Goal: Task Accomplishment & Management: Complete application form

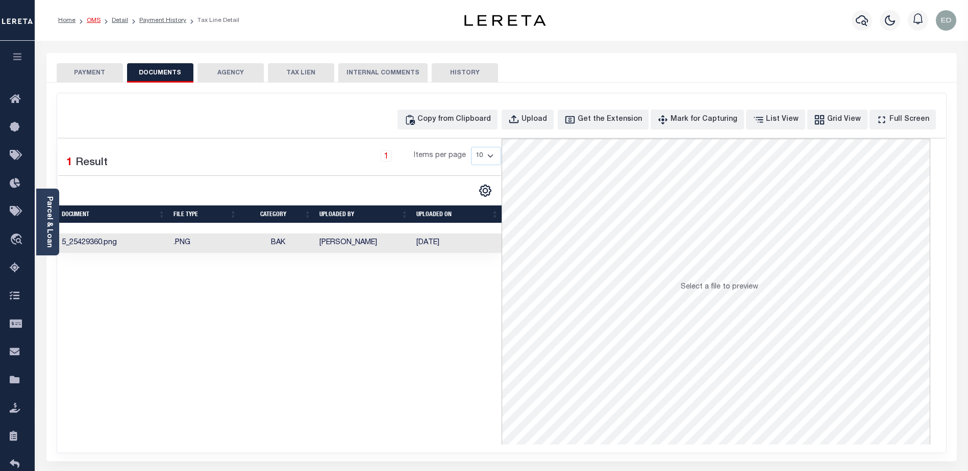
click at [92, 20] on link "OMS" at bounding box center [94, 20] width 14 height 6
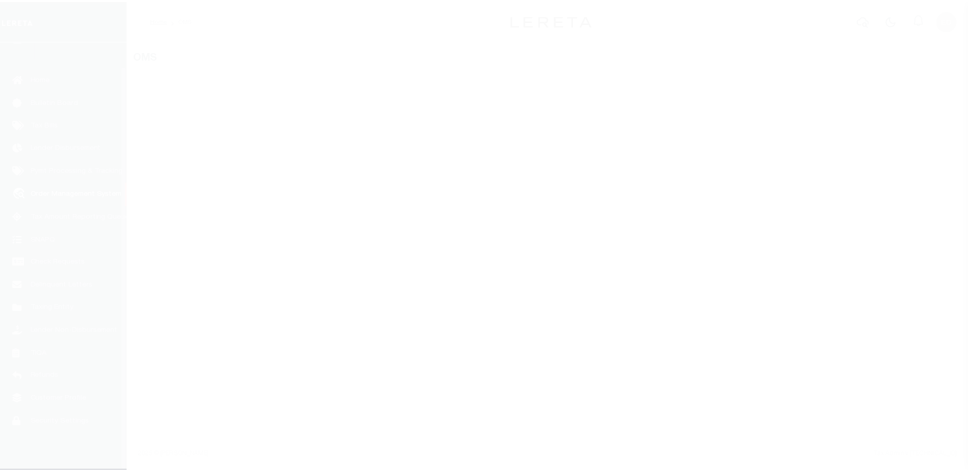
scroll to position [26, 0]
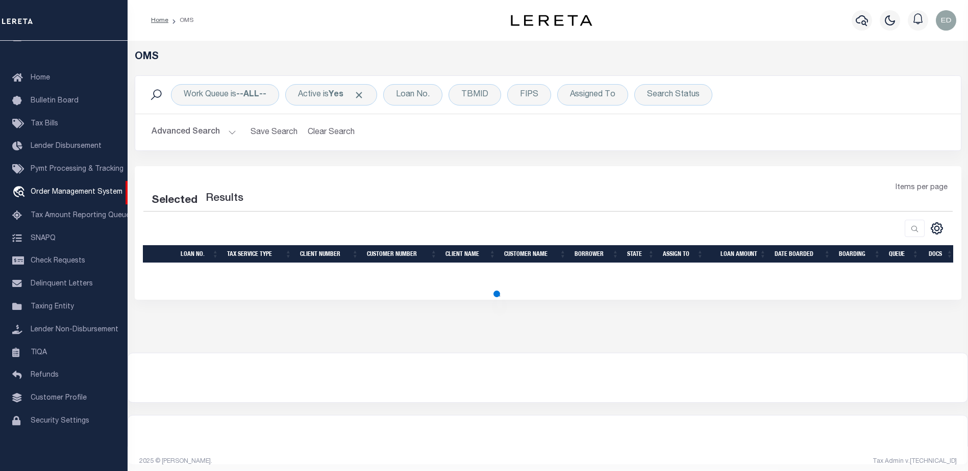
select select "200"
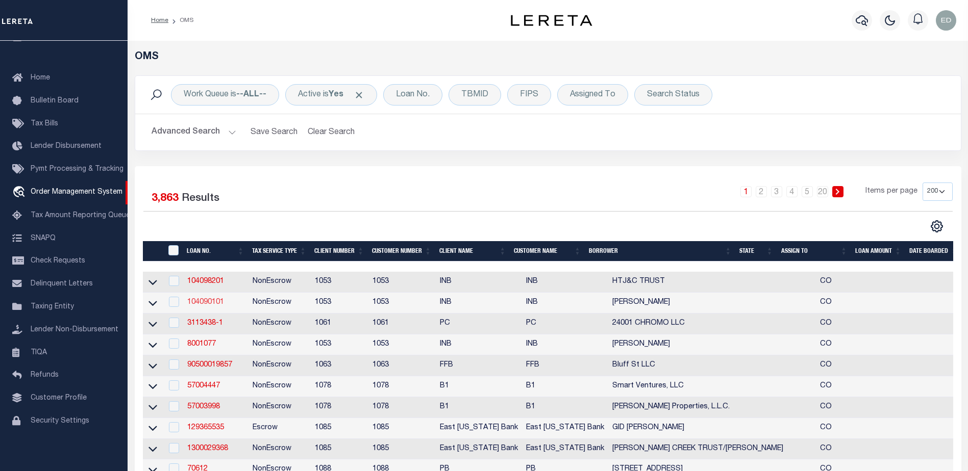
click at [211, 299] on link "104090101" at bounding box center [205, 302] width 37 height 7
type input "104090101"
type input "[PERSON_NAME]"
select select
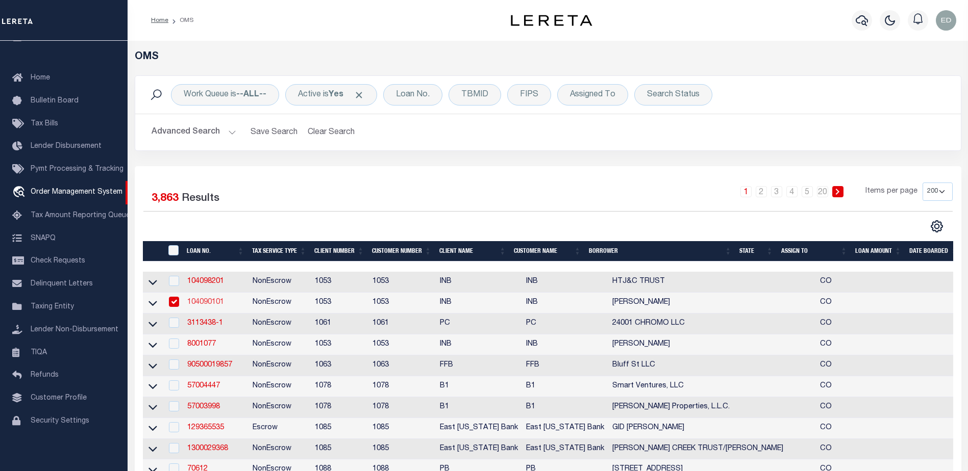
select select "NonEscrow"
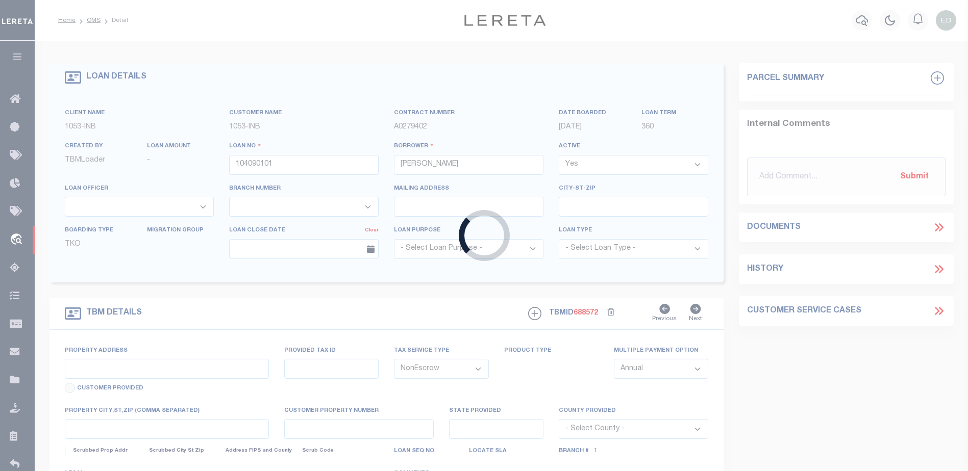
type input "100 BACHELOR RIDGE TRAIL #3305"
type input "R054273"
type input "AVON CO"
type input "CO"
select select
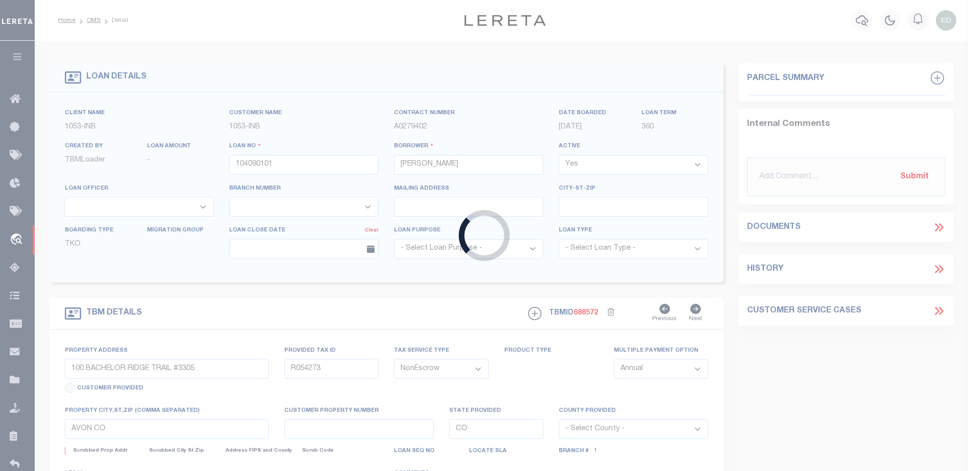
type textarea "-210514217007"
type textarea "TAXES NOT DUE IN [US_STATE] UNTIL [DATE]"
select select "250"
select select "91"
select select "2"
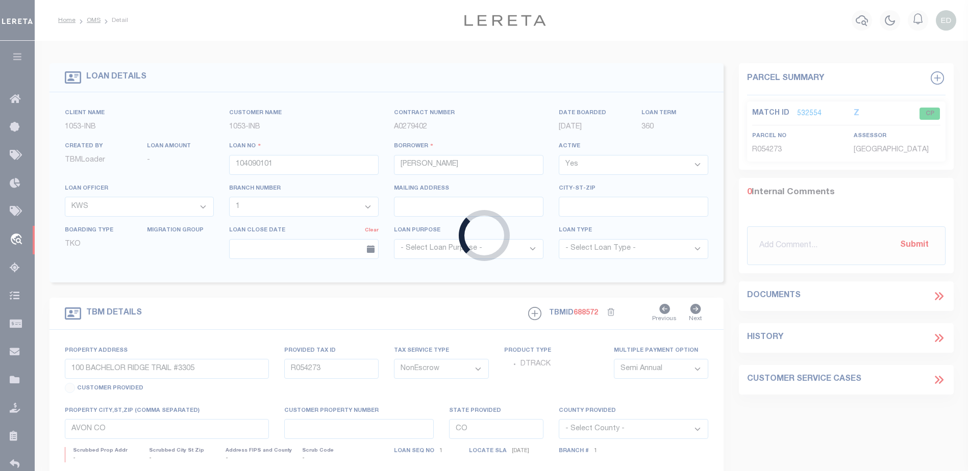
type input "7012420"
type input "[PERSON_NAME]"
select select "False"
select select
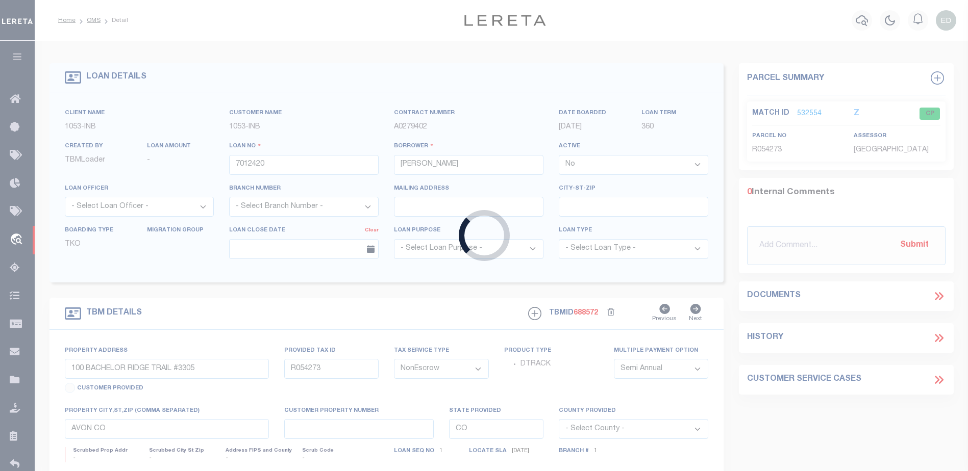
select select
type textarea "2ND D/T 6308 [PERSON_NAME] CIRCLE"
type textarea "[PERSON_NAME]"
select select "58"
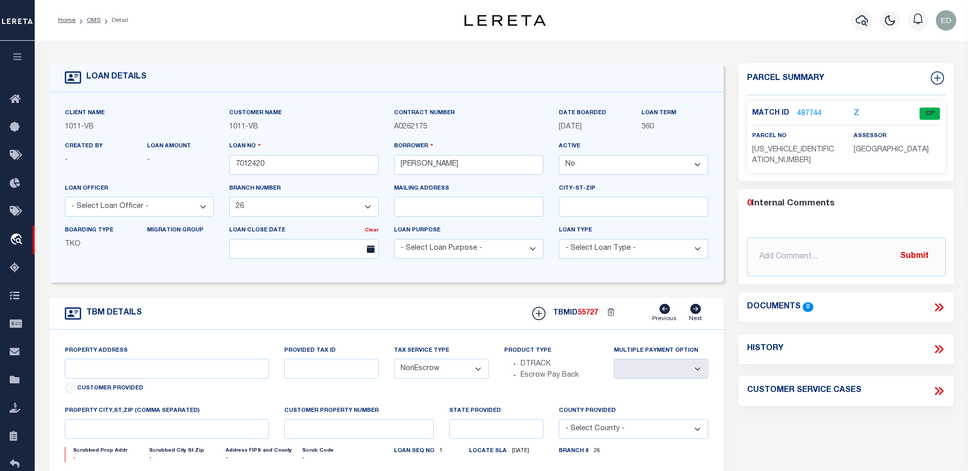
click at [934, 301] on icon at bounding box center [938, 307] width 13 height 13
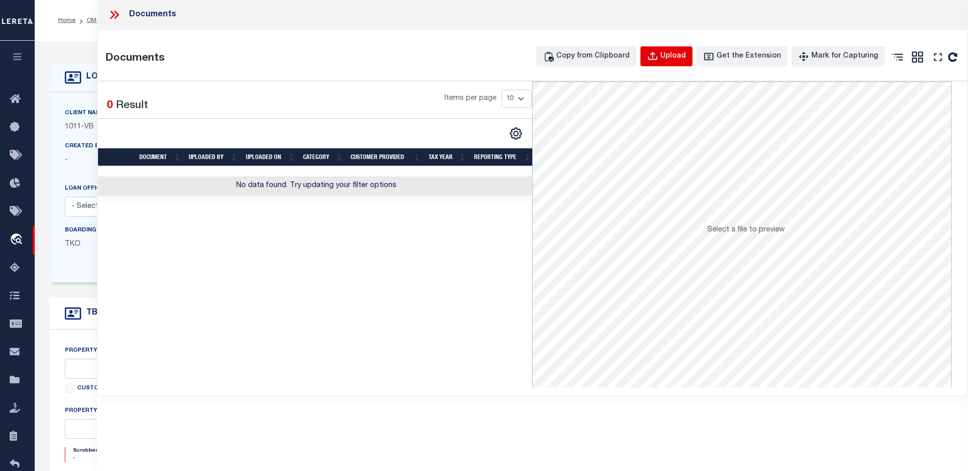
click at [682, 57] on div "Upload" at bounding box center [673, 56] width 26 height 11
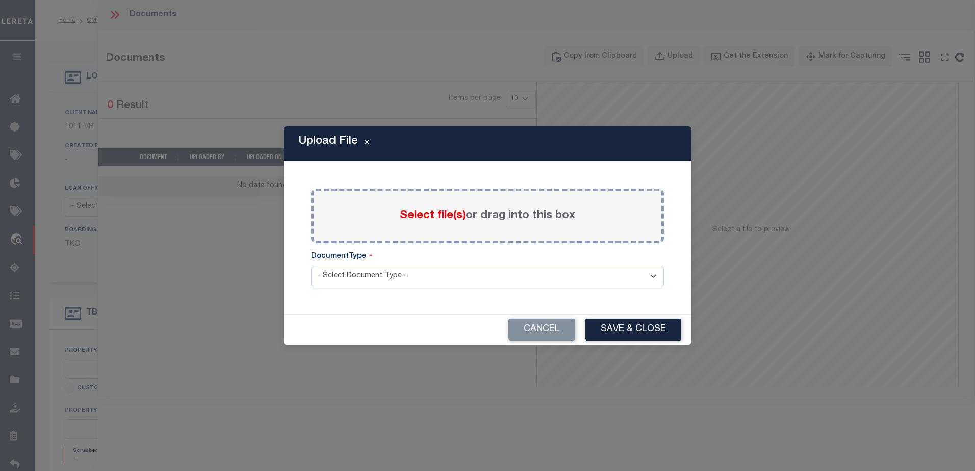
click at [416, 213] on span "Select file(s)" at bounding box center [433, 215] width 66 height 11
click at [0, 0] on input "Select file(s) or drag into this box" at bounding box center [0, 0] width 0 height 0
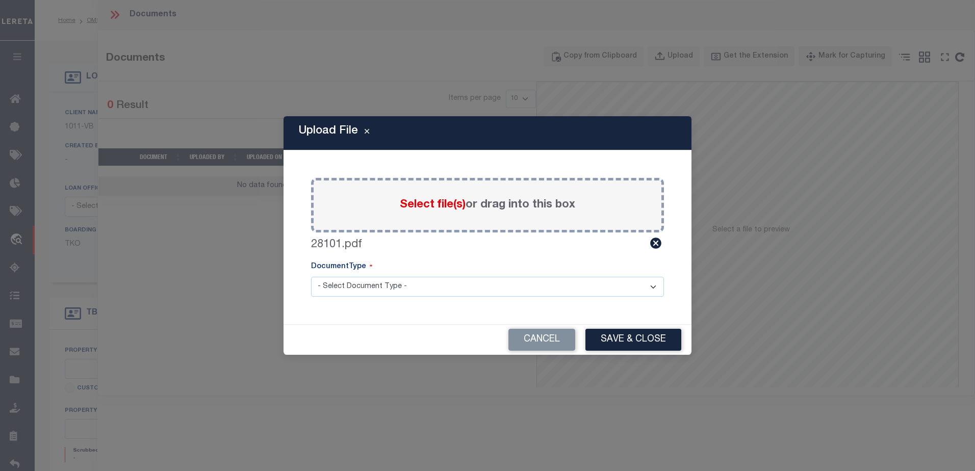
click at [422, 279] on select "- Select Document Type - LEGAL TAX SERVICE DOCUMENTS" at bounding box center [487, 287] width 353 height 20
click at [311, 277] on select "- Select Document Type - LEGAL TAX SERVICE DOCUMENTS" at bounding box center [487, 287] width 353 height 20
click at [626, 346] on button "Save & Close" at bounding box center [634, 340] width 96 height 22
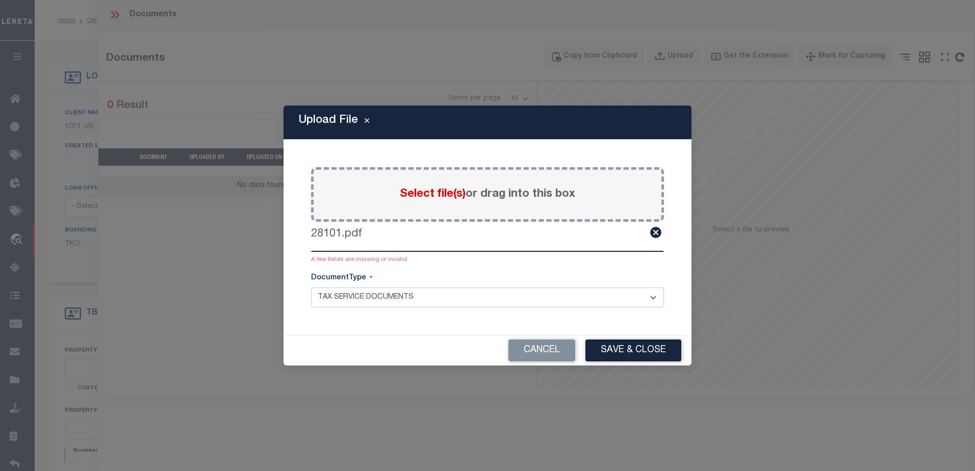
click at [408, 300] on select "- Select Document Type - LEGAL TAX SERVICE DOCUMENTS" at bounding box center [487, 298] width 353 height 20
select select "LEG"
click at [311, 288] on select "- Select Document Type - LEGAL TAX SERVICE DOCUMENTS" at bounding box center [487, 298] width 353 height 20
click at [609, 347] on button "Save & Close" at bounding box center [634, 351] width 96 height 22
click at [400, 298] on select "- Select Document Type - LEGAL TAX SERVICE DOCUMENTS" at bounding box center [487, 298] width 353 height 20
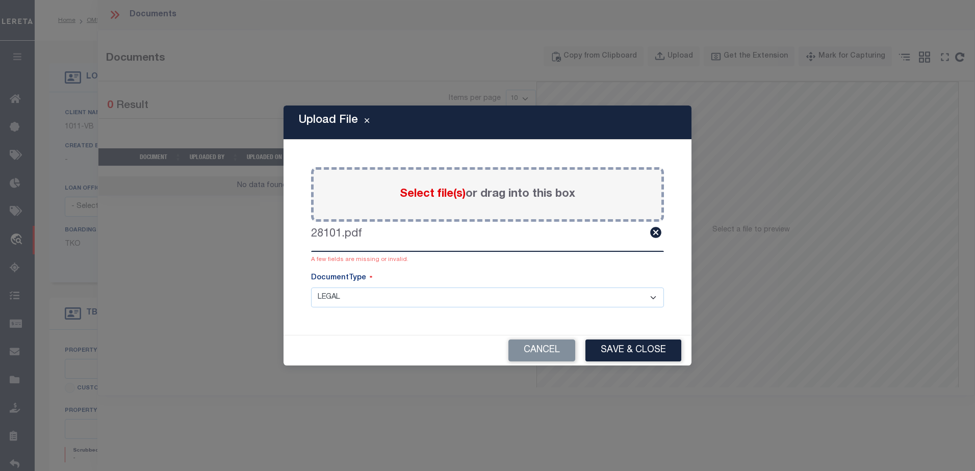
click at [394, 340] on div "Cancel Save & Close" at bounding box center [488, 351] width 408 height 30
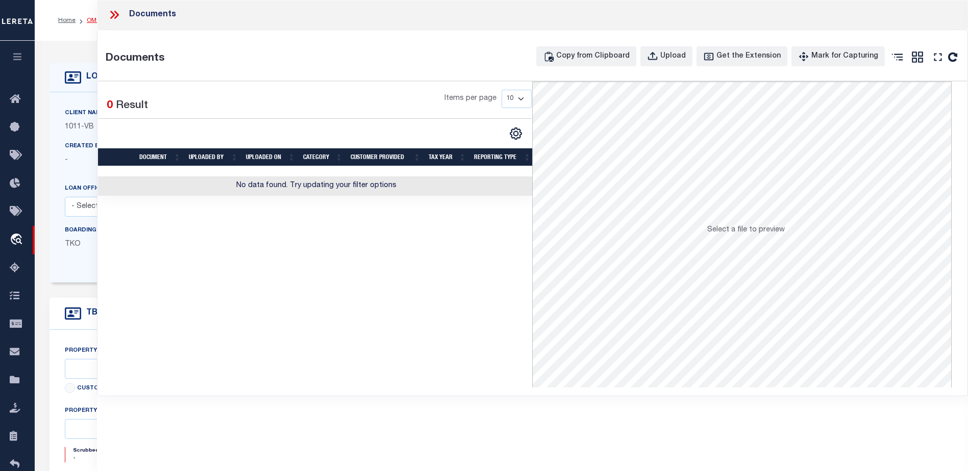
click at [90, 17] on link "OMS" at bounding box center [94, 20] width 14 height 6
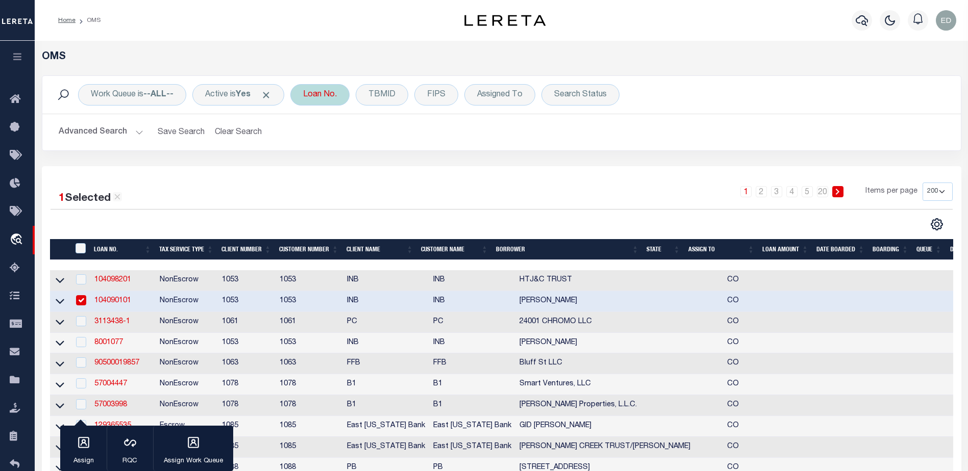
click at [322, 99] on div "Loan No." at bounding box center [319, 94] width 59 height 21
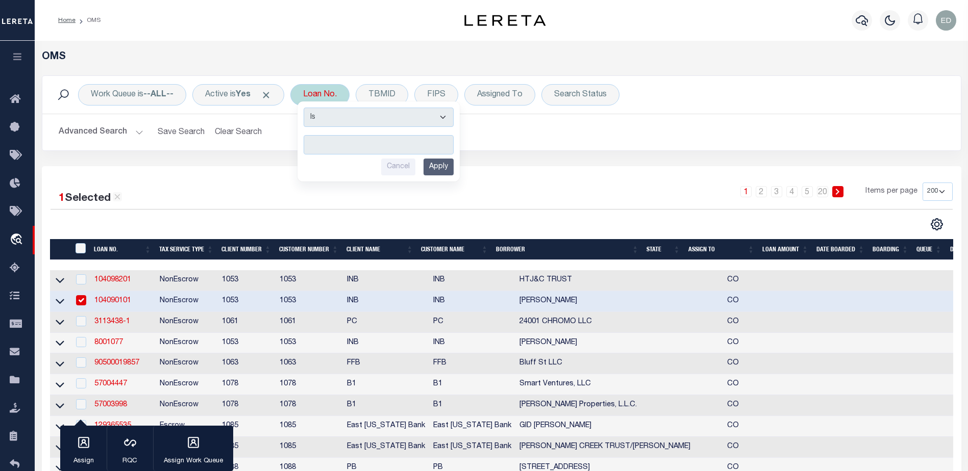
type input "2022008209"
click at [449, 169] on input "Apply" at bounding box center [438, 167] width 30 height 17
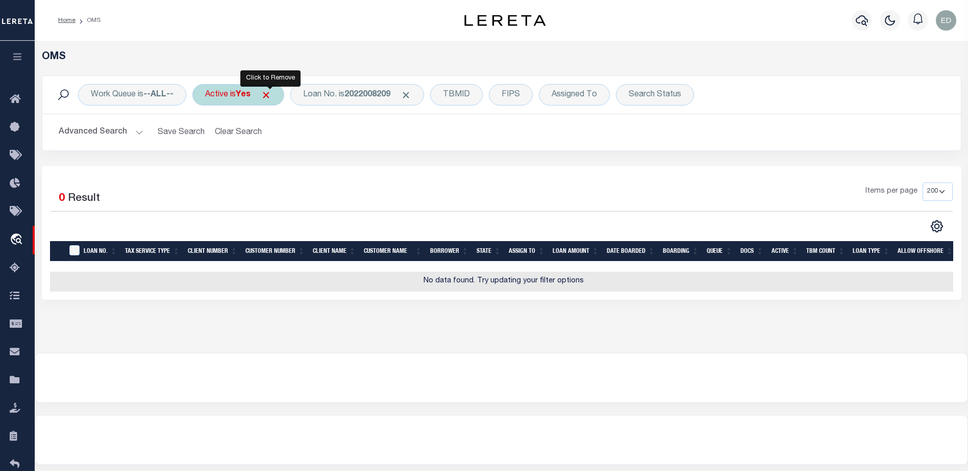
click at [270, 93] on span "Click to Remove" at bounding box center [266, 95] width 11 height 11
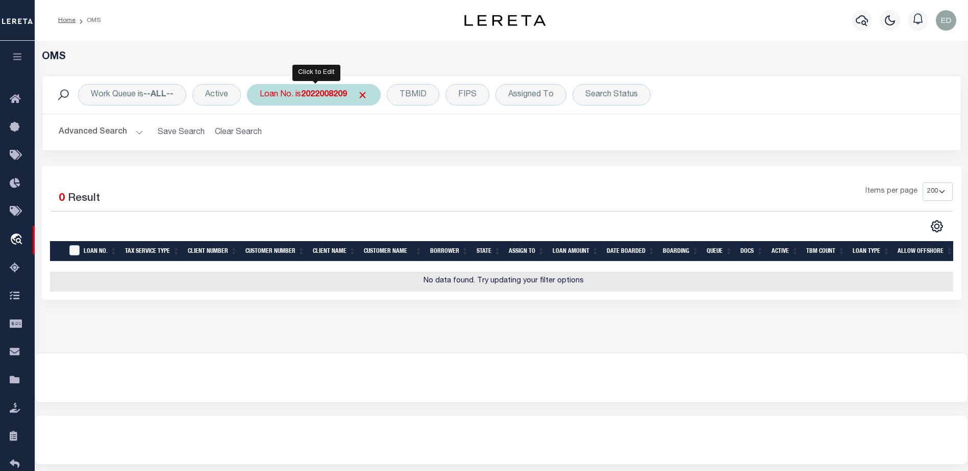
click at [317, 96] on b "2022008209" at bounding box center [324, 95] width 46 height 8
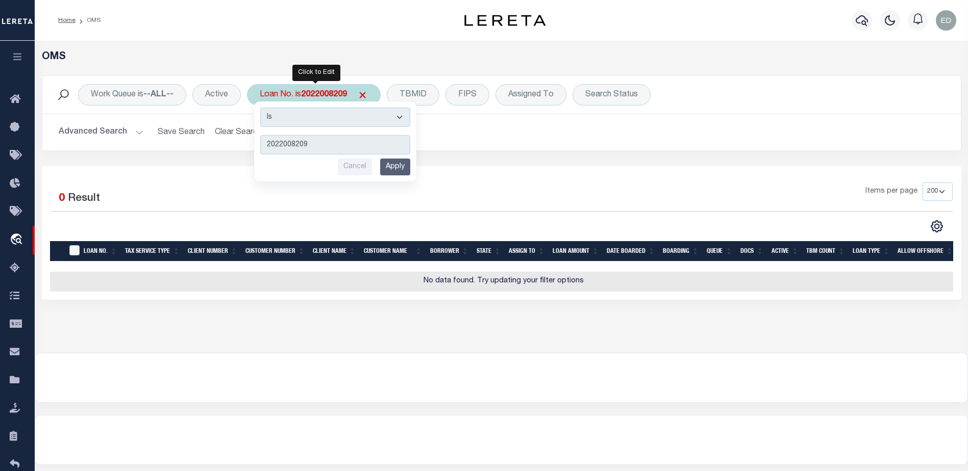
type input "3022011137"
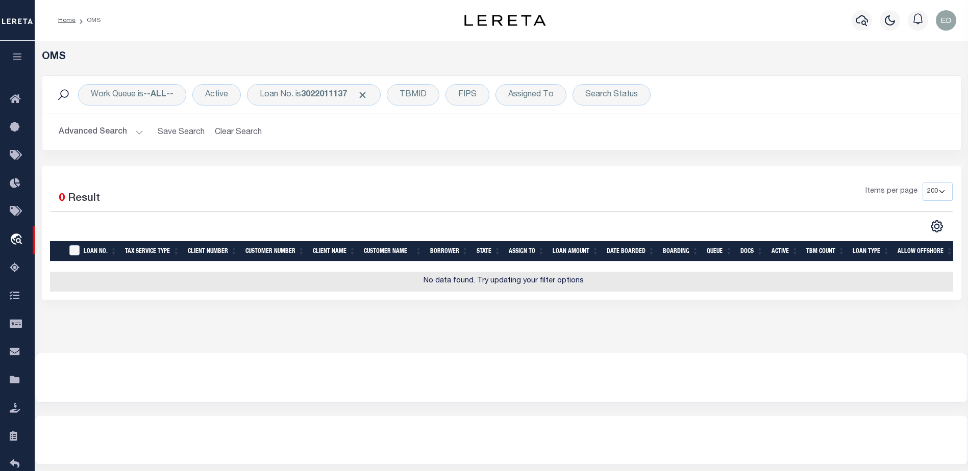
click at [135, 135] on button "Advanced Search" at bounding box center [101, 132] width 85 height 20
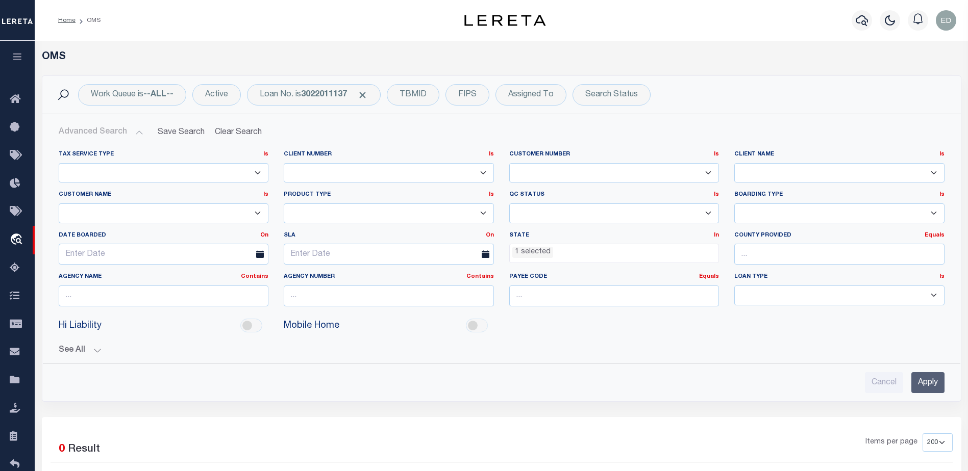
click at [577, 251] on ul "1 selected" at bounding box center [614, 251] width 209 height 14
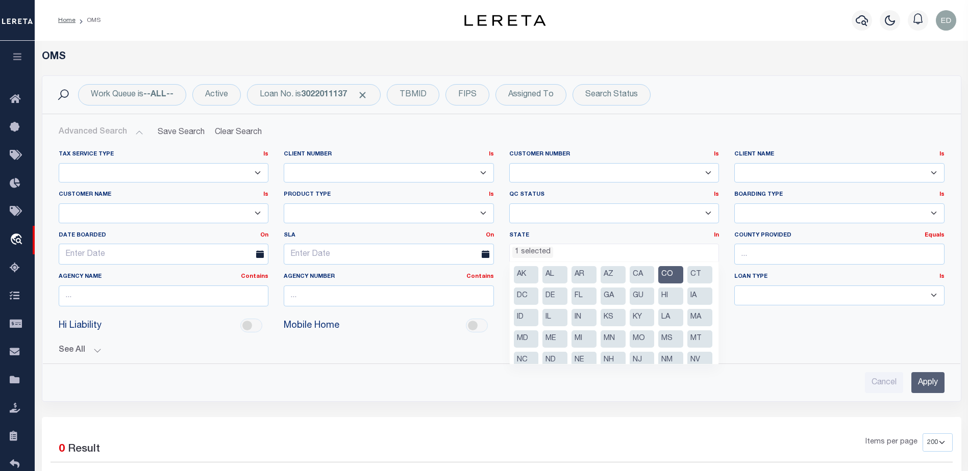
click at [663, 275] on li "CO" at bounding box center [670, 274] width 25 height 17
select select
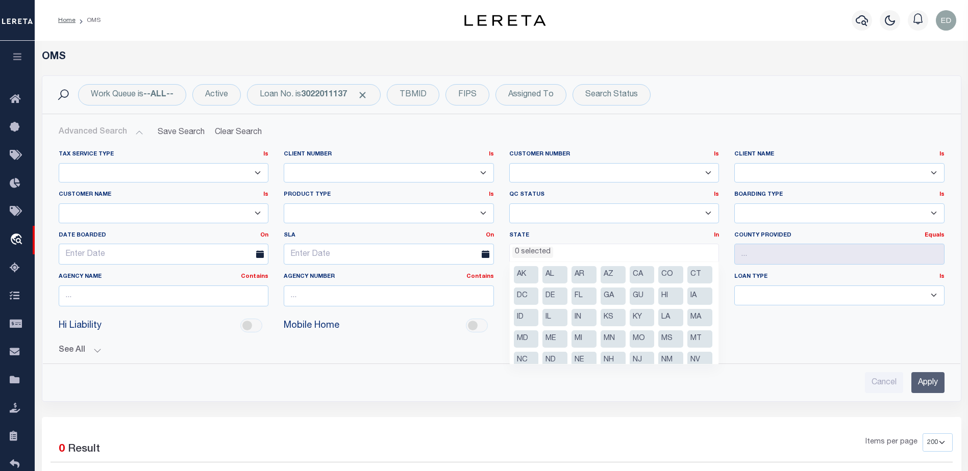
scroll to position [46, 0]
click at [930, 381] on input "Apply" at bounding box center [927, 382] width 33 height 21
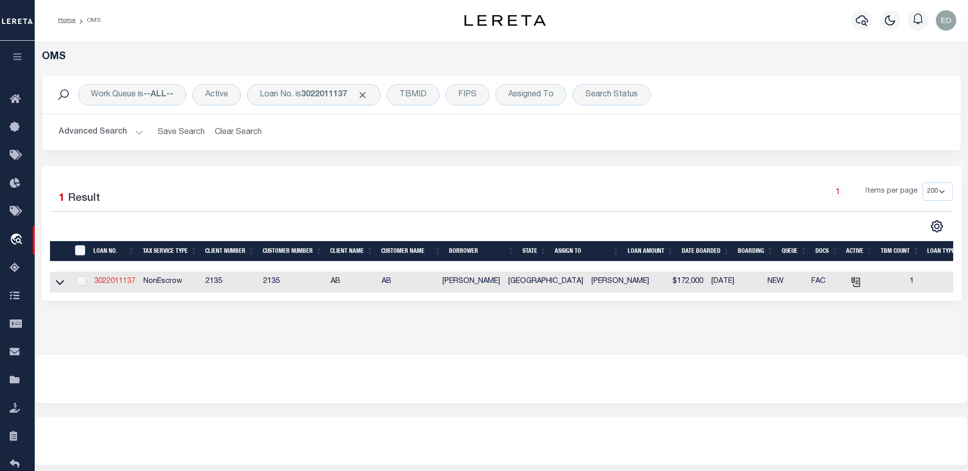
click at [119, 285] on link "3022011137" at bounding box center [114, 281] width 41 height 7
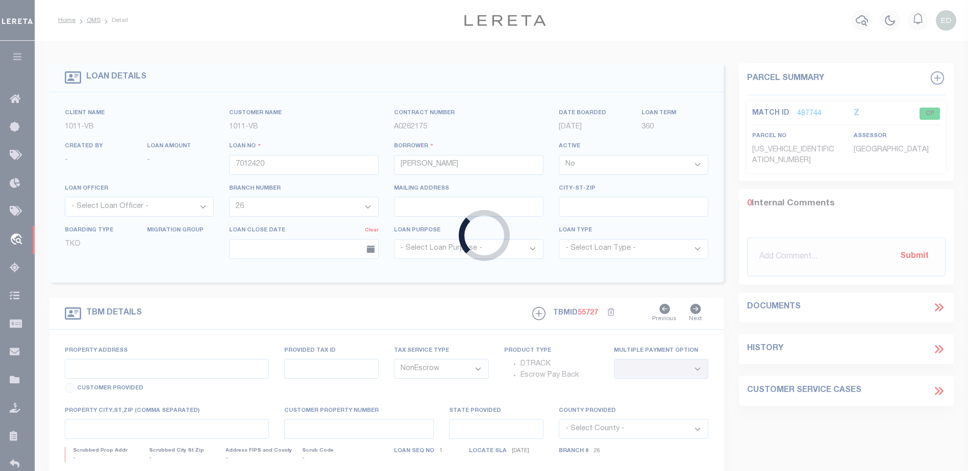
type input "3022011137"
type input "[PERSON_NAME]"
select select
type input "[STREET_ADDRESS]"
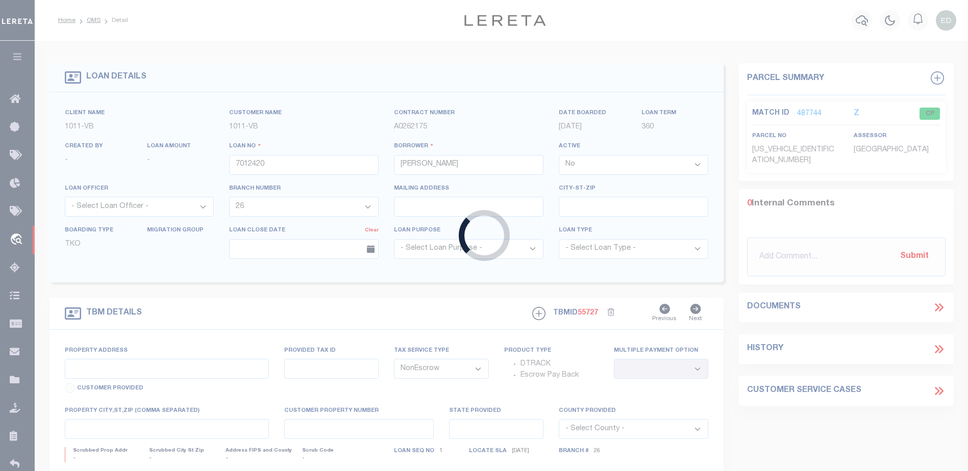
type input "[GEOGRAPHIC_DATA], [GEOGRAPHIC_DATA] 75771"
select select
type input "11.28 ACRES CR 434"
select select
type input "LINDALE [GEOGRAPHIC_DATA] 75771"
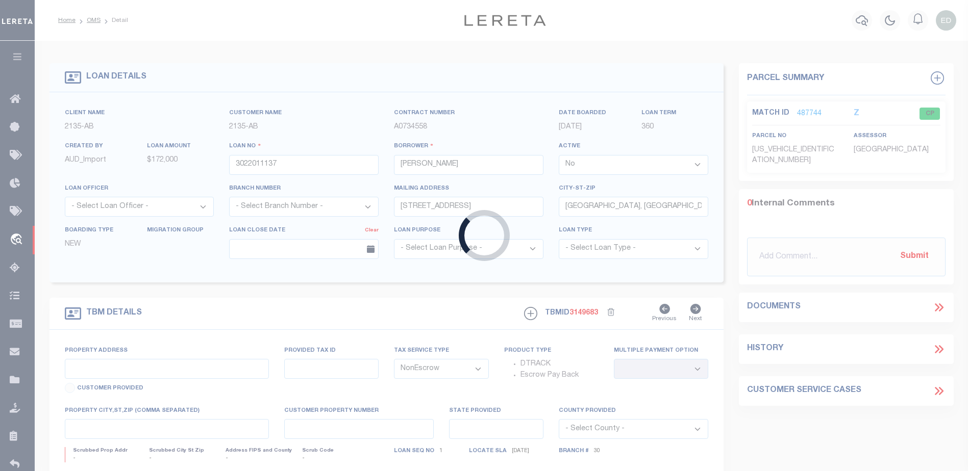
type input "[GEOGRAPHIC_DATA]"
select select
type textarea "DT 11.28 ACRS [PERSON_NAME] SVY A-140"
select select "7998"
select select "2576"
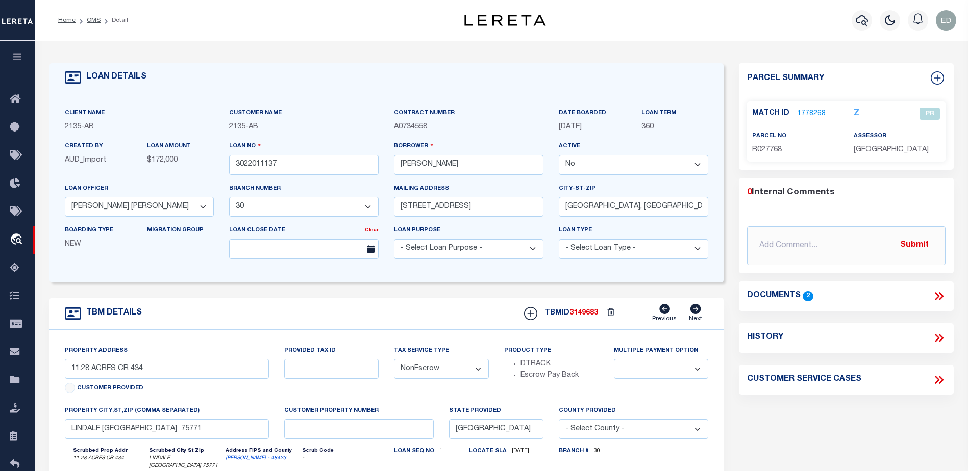
click at [939, 293] on icon at bounding box center [940, 296] width 5 height 8
